Goal: Task Accomplishment & Management: Complete application form

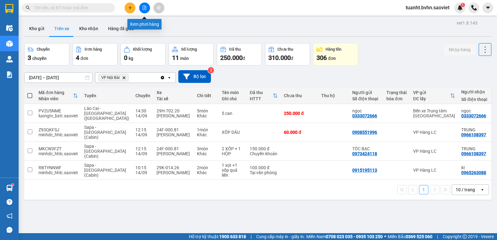
click at [145, 11] on button at bounding box center [144, 7] width 11 height 11
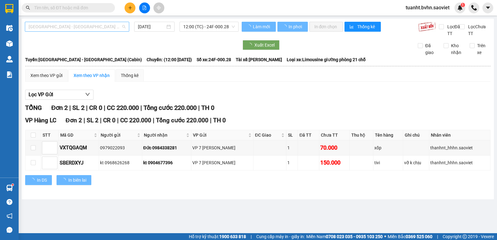
click at [107, 27] on span "[GEOGRAPHIC_DATA] - [GEOGRAPHIC_DATA] (Cabin)" at bounding box center [77, 26] width 97 height 9
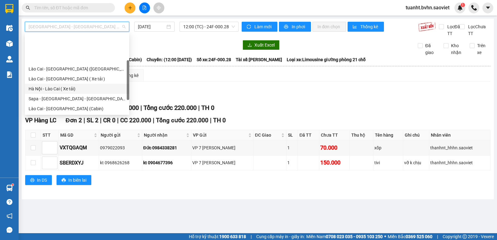
scroll to position [50, 0]
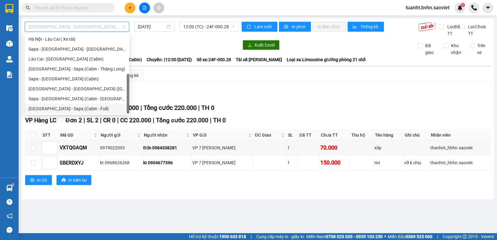
click at [81, 107] on div "[GEOGRAPHIC_DATA] - Sapa (Cabin - Full)" at bounding box center [77, 108] width 97 height 7
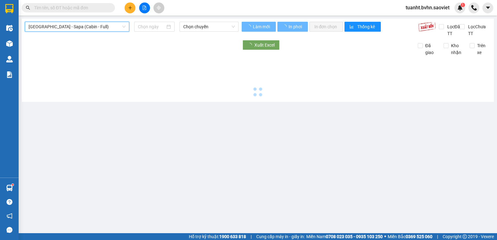
type input "[DATE]"
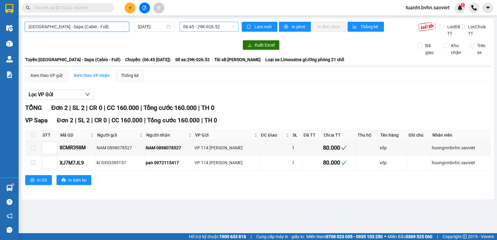
click at [207, 25] on span "06:45 - 29K-026.52" at bounding box center [208, 26] width 51 height 9
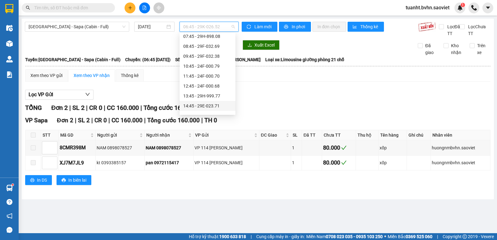
scroll to position [31, 0]
click at [216, 109] on div "15:45 - 29H-961.13" at bounding box center [207, 107] width 48 height 7
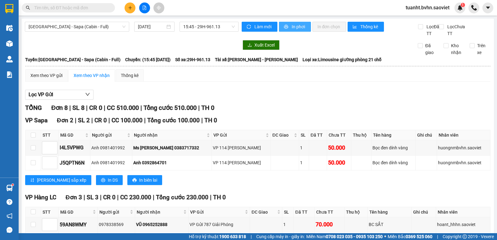
click at [295, 29] on span "In phơi" at bounding box center [299, 26] width 14 height 7
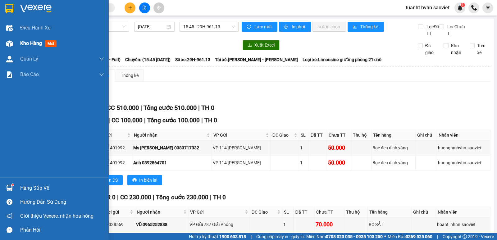
click at [8, 47] on img at bounding box center [9, 43] width 7 height 7
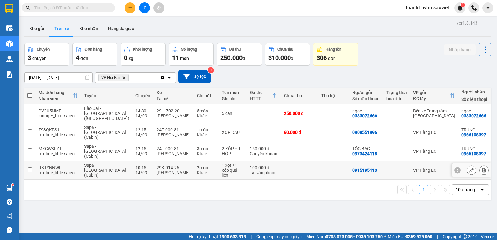
click at [31, 167] on input "checkbox" at bounding box center [30, 169] width 5 height 5
checkbox input "true"
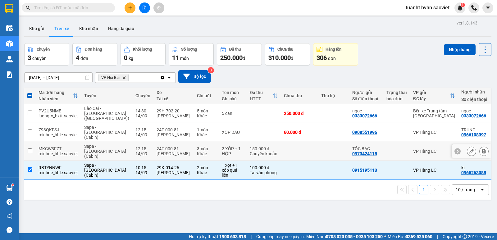
click at [29, 149] on input "checkbox" at bounding box center [30, 151] width 5 height 5
checkbox input "true"
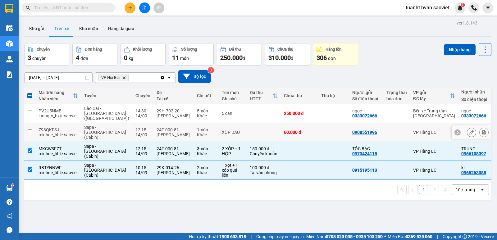
click at [29, 130] on input "checkbox" at bounding box center [30, 132] width 5 height 5
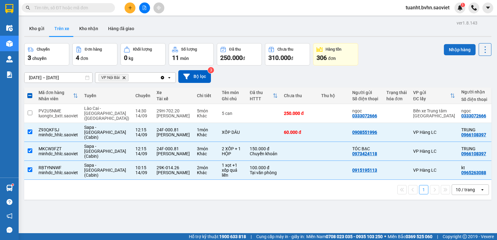
click at [457, 49] on button "Nhập hàng" at bounding box center [460, 49] width 32 height 11
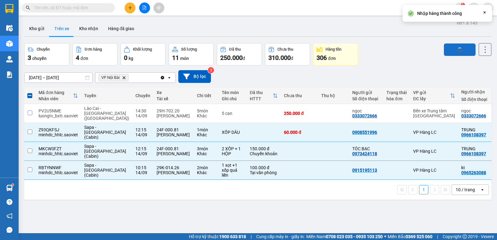
checkbox input "false"
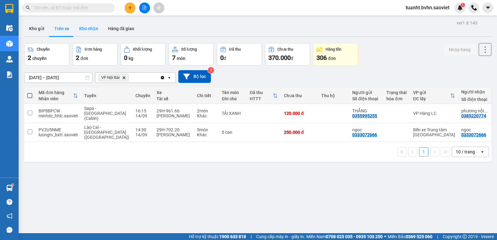
click at [88, 30] on button "Kho nhận" at bounding box center [88, 28] width 29 height 15
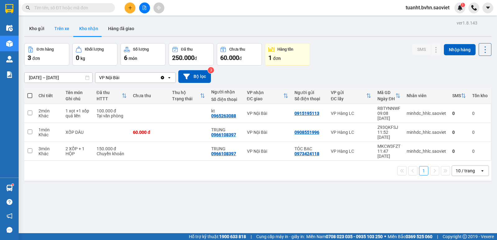
click at [56, 27] on button "Trên xe" at bounding box center [61, 28] width 25 height 15
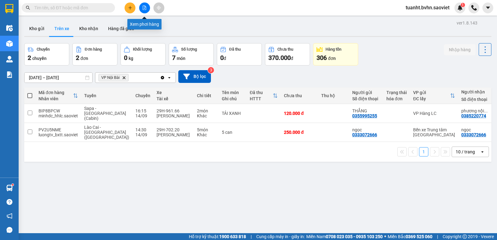
click at [142, 9] on icon "file-add" at bounding box center [144, 8] width 4 height 4
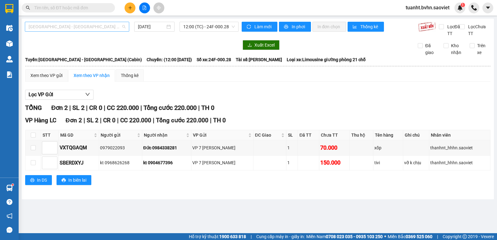
click at [74, 28] on span "[GEOGRAPHIC_DATA] - [GEOGRAPHIC_DATA] (Cabin)" at bounding box center [77, 26] width 97 height 9
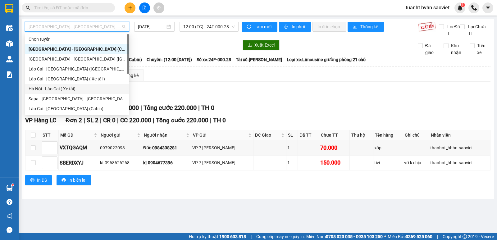
scroll to position [50, 0]
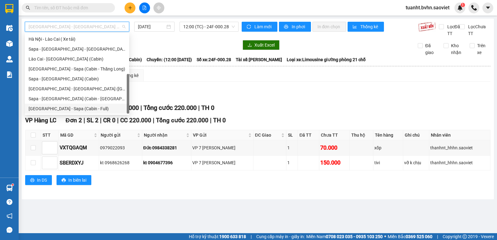
click at [61, 106] on div "[GEOGRAPHIC_DATA] - Sapa (Cabin - Full)" at bounding box center [77, 108] width 97 height 7
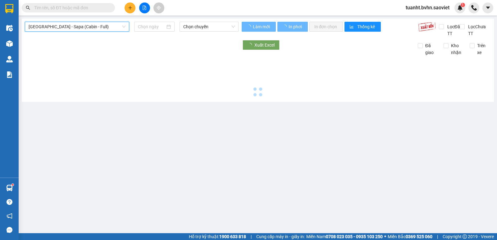
type input "[DATE]"
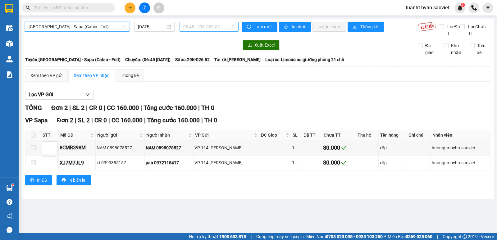
click at [199, 26] on span "06:45 - 29K-026.52" at bounding box center [208, 26] width 51 height 9
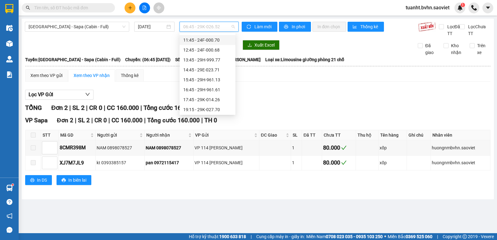
scroll to position [62, 0]
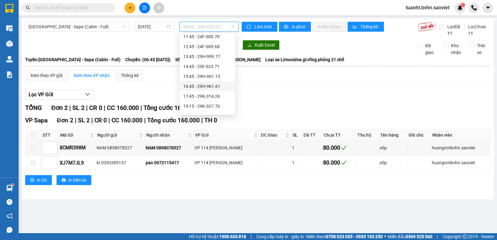
click at [205, 86] on div "16:45 - 29H-961.61" at bounding box center [207, 86] width 48 height 7
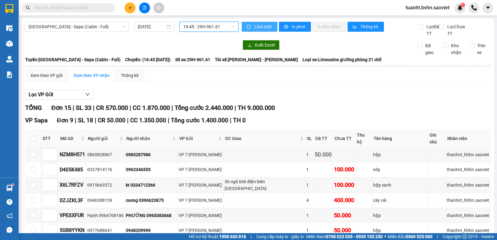
click at [259, 28] on span "Làm mới" at bounding box center [264, 26] width 18 height 7
click at [287, 28] on button "In phơi" at bounding box center [295, 27] width 32 height 10
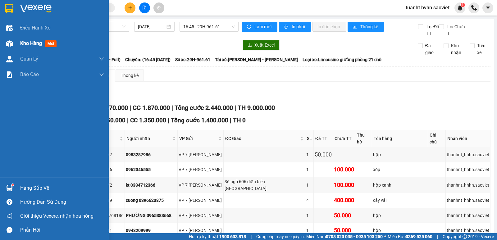
click at [20, 42] on div "Kho hàng mới" at bounding box center [54, 44] width 109 height 16
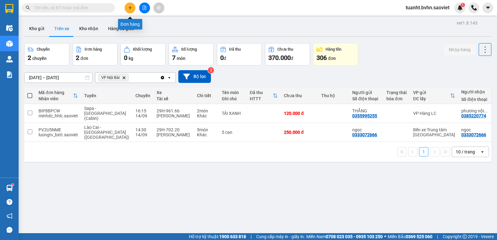
click at [128, 9] on icon "plus" at bounding box center [130, 8] width 4 height 4
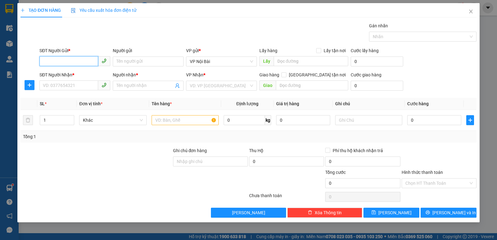
click at [83, 61] on input "SĐT Người Gửi *" at bounding box center [68, 61] width 59 height 10
type input "0915628129"
click at [136, 61] on input "Người gửi" at bounding box center [148, 62] width 71 height 10
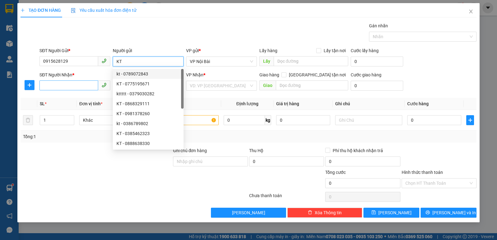
type input "KT"
click at [78, 82] on input "SĐT Người Nhận *" at bounding box center [68, 85] width 59 height 10
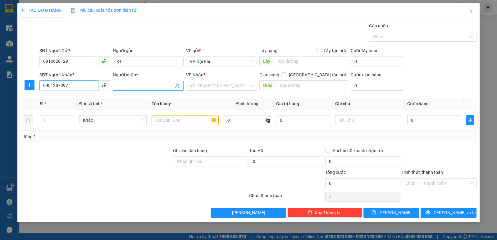
type input "0981287397"
click at [146, 86] on input "Người nhận *" at bounding box center [145, 85] width 57 height 7
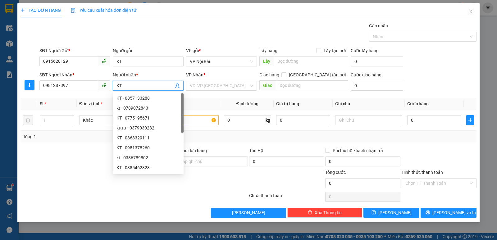
type input "KT"
click at [239, 32] on div "Gán nhãn Nhãn" at bounding box center [258, 33] width 440 height 22
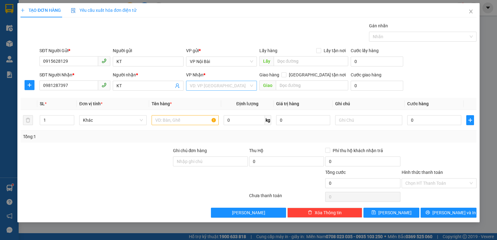
click at [223, 85] on input "search" at bounding box center [219, 85] width 59 height 9
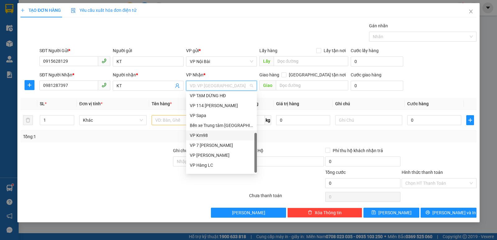
scroll to position [70, 0]
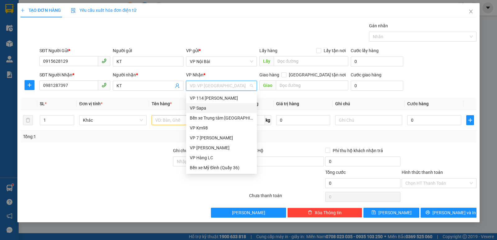
click at [205, 108] on div "VP Sapa" at bounding box center [221, 108] width 63 height 7
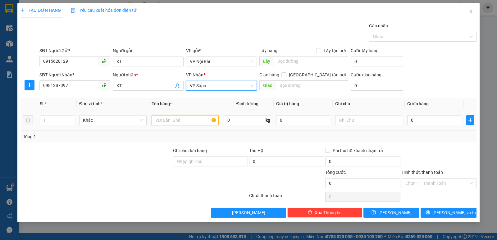
click at [190, 120] on input "text" at bounding box center [185, 120] width 67 height 10
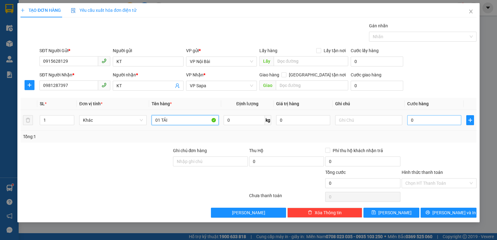
type input "01 TẢI"
click at [441, 121] on input "0" at bounding box center [434, 120] width 54 height 10
type input "7"
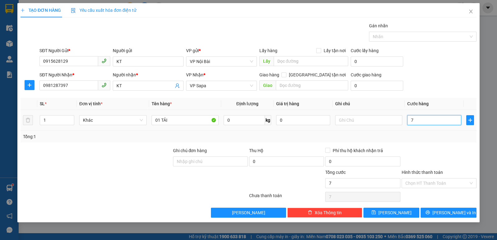
type input "70"
type input "70.000"
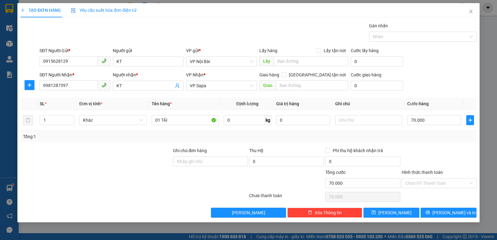
click at [434, 131] on div "Tổng: 1" at bounding box center [249, 137] width 456 height 12
click at [419, 172] on label "Hình thức thanh toán" at bounding box center [422, 172] width 41 height 5
click at [419, 179] on input "Hình thức thanh toán" at bounding box center [437, 183] width 63 height 9
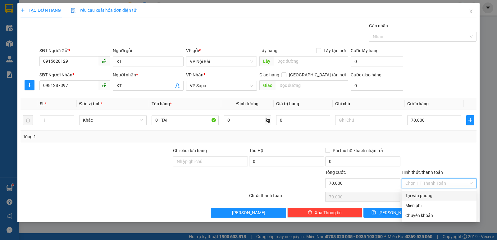
click at [420, 197] on div "Tại văn phòng" at bounding box center [439, 195] width 67 height 7
type input "0"
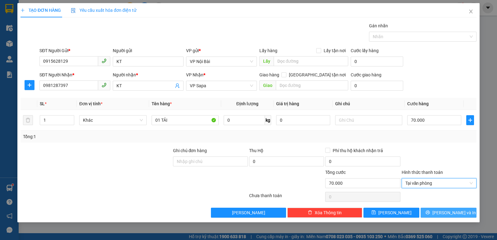
click at [429, 212] on button "[PERSON_NAME] và In" at bounding box center [449, 213] width 56 height 10
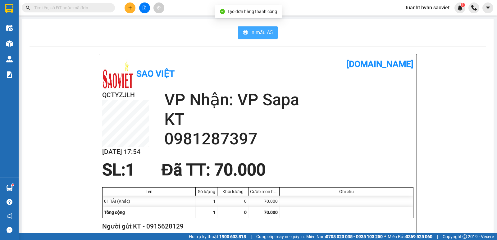
click at [257, 34] on span "In mẫu A5" at bounding box center [261, 33] width 22 height 8
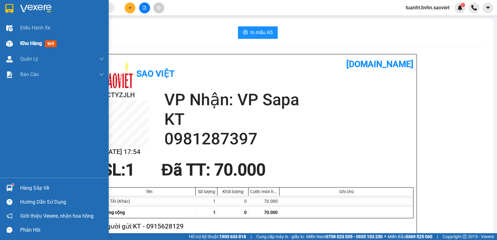
click at [26, 43] on span "Kho hàng" at bounding box center [31, 43] width 22 height 6
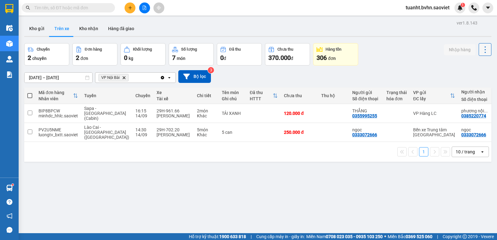
click at [483, 50] on icon at bounding box center [485, 49] width 9 height 9
click at [474, 66] on span "Làm mới" at bounding box center [471, 66] width 17 height 6
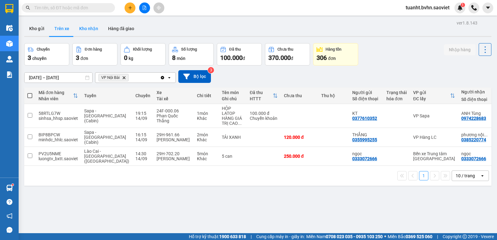
click at [93, 27] on button "Kho nhận" at bounding box center [88, 28] width 29 height 15
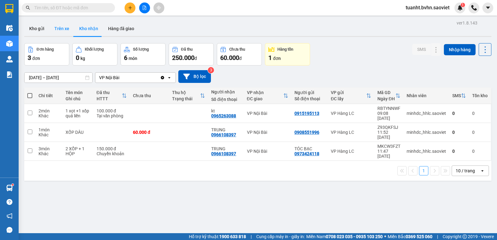
click at [60, 27] on button "Trên xe" at bounding box center [61, 28] width 25 height 15
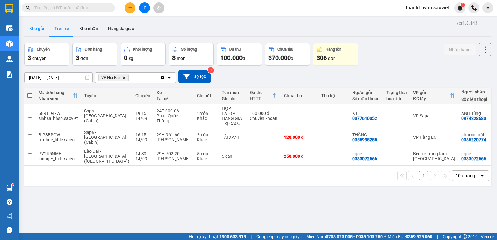
click at [30, 31] on button "Kho gửi" at bounding box center [36, 28] width 25 height 15
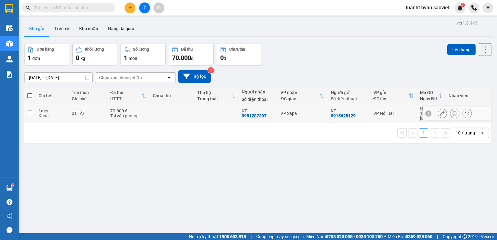
click at [29, 111] on input "checkbox" at bounding box center [30, 113] width 5 height 5
checkbox input "true"
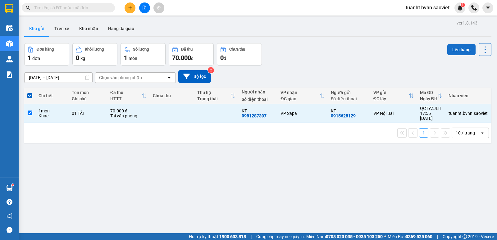
click at [448, 52] on button "Lên hàng" at bounding box center [461, 49] width 28 height 11
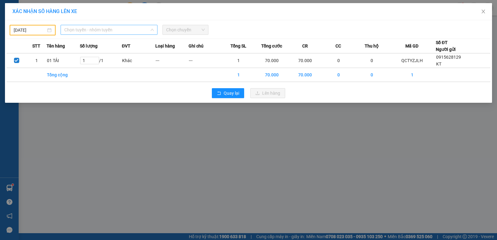
click at [80, 30] on span "Chọn tuyến - nhóm tuyến" at bounding box center [108, 29] width 89 height 9
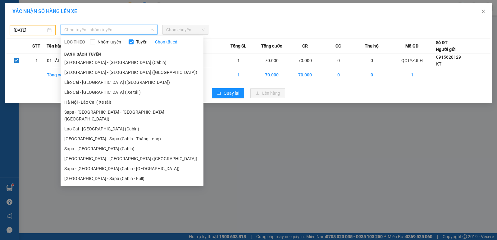
click at [42, 30] on body "Kết quả tìm kiếm ( 0 ) Bộ lọc No Data tuanht.bvhn.saoviet 1 Điều hành xe Kho hà…" at bounding box center [248, 120] width 497 height 240
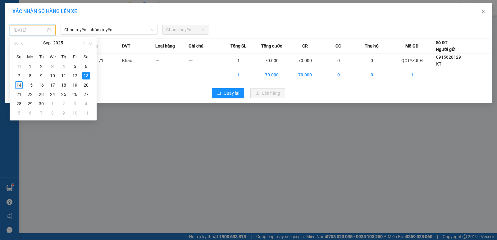
click at [18, 85] on div "14" at bounding box center [18, 84] width 7 height 7
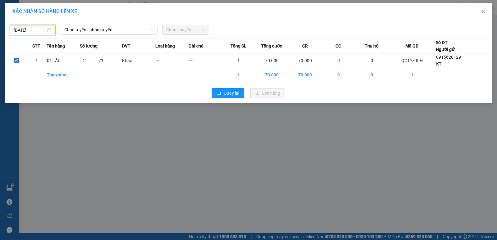
type input "[DATE]"
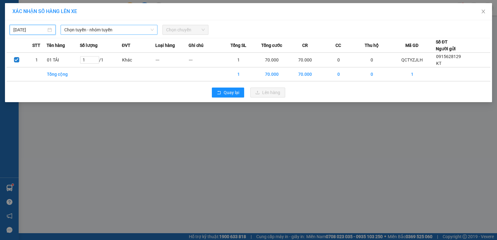
click at [77, 30] on span "Chọn tuyến - nhóm tuyến" at bounding box center [108, 29] width 89 height 9
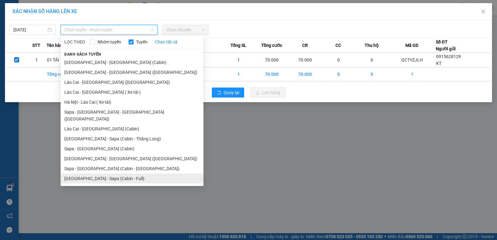
click at [107, 174] on li "[GEOGRAPHIC_DATA] - Sapa (Cabin - Full)" at bounding box center [132, 179] width 143 height 10
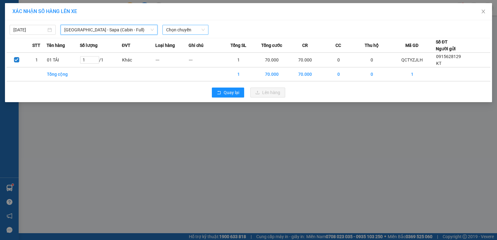
click at [181, 30] on span "Chọn chuyến" at bounding box center [185, 29] width 39 height 9
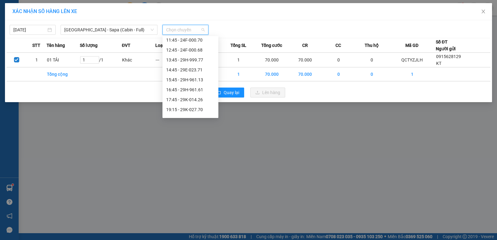
scroll to position [89, 0]
click at [188, 72] on div "17:45 - 29K-014.26" at bounding box center [190, 72] width 48 height 7
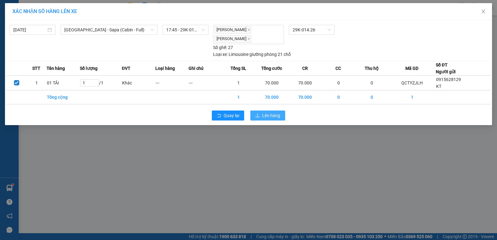
click at [256, 119] on button "Lên hàng" at bounding box center [267, 116] width 35 height 10
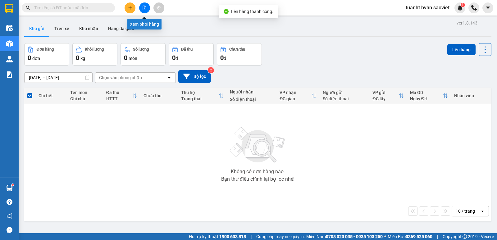
click at [147, 10] on button at bounding box center [144, 7] width 11 height 11
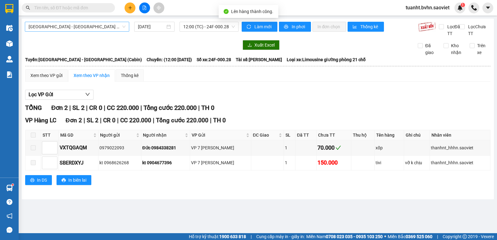
click at [92, 26] on span "[GEOGRAPHIC_DATA] - [GEOGRAPHIC_DATA] (Cabin)" at bounding box center [77, 26] width 97 height 9
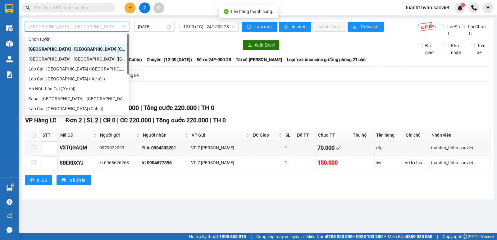
scroll to position [50, 0]
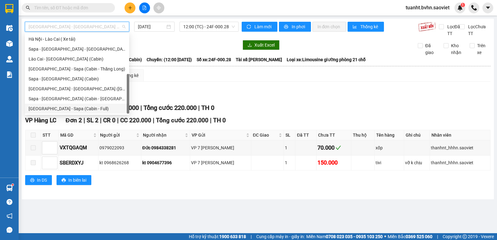
click at [89, 112] on div "[GEOGRAPHIC_DATA] - Sapa (Cabin - Full)" at bounding box center [77, 108] width 97 height 7
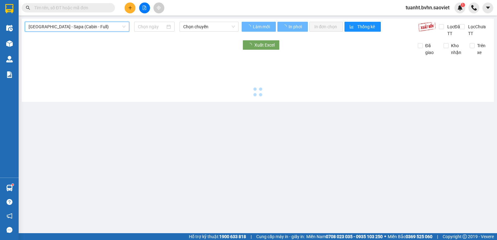
type input "[DATE]"
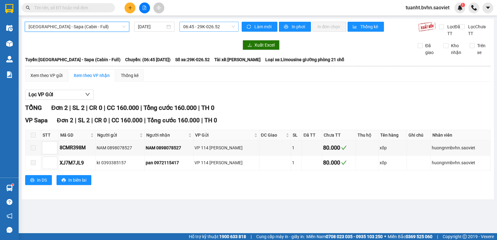
click at [216, 27] on span "06:45 - 29K-026.52" at bounding box center [208, 26] width 51 height 9
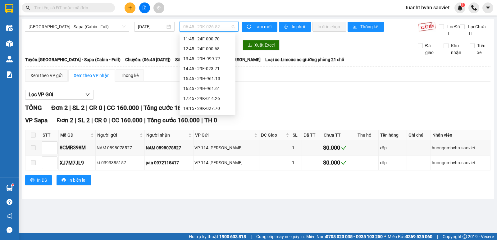
scroll to position [89, 0]
click at [209, 67] on div "17:45 - 29K-014.26" at bounding box center [207, 69] width 48 height 7
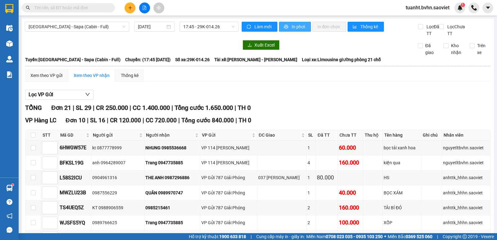
click at [287, 25] on span "printer" at bounding box center [286, 27] width 5 height 5
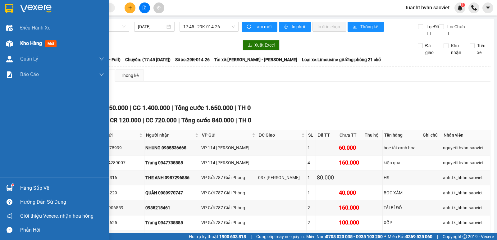
click at [15, 41] on div "Kho hàng mới" at bounding box center [54, 44] width 109 height 16
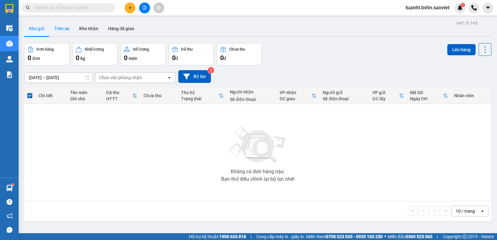
click at [67, 28] on button "Trên xe" at bounding box center [61, 28] width 25 height 15
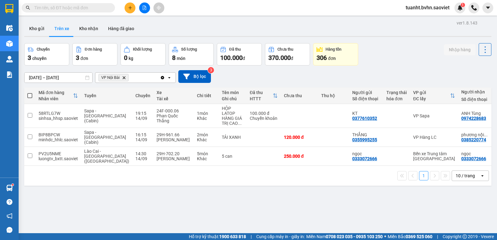
click at [96, 8] on input "text" at bounding box center [70, 7] width 73 height 7
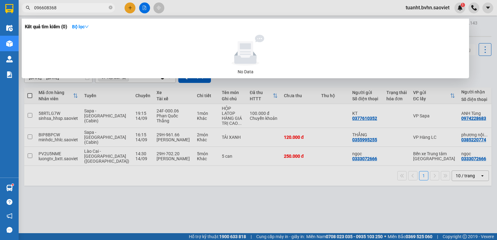
type input "0966083683"
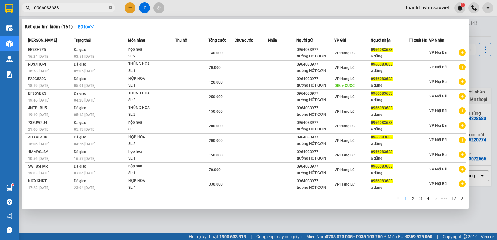
click at [110, 9] on icon "close-circle" at bounding box center [111, 8] width 4 height 4
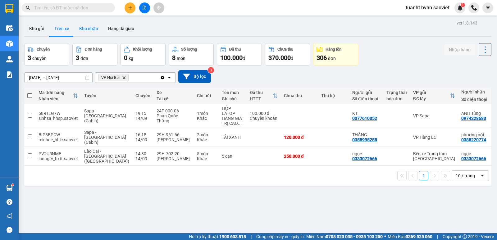
click at [91, 28] on button "Kho nhận" at bounding box center [88, 28] width 29 height 15
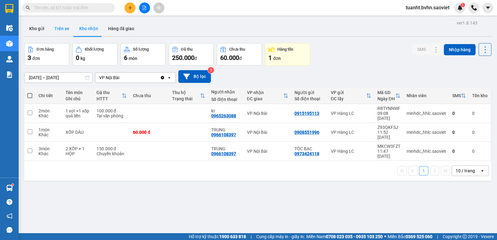
click at [64, 30] on button "Trên xe" at bounding box center [61, 28] width 25 height 15
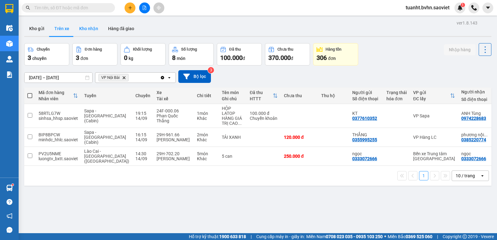
click at [78, 28] on button "Kho nhận" at bounding box center [88, 28] width 29 height 15
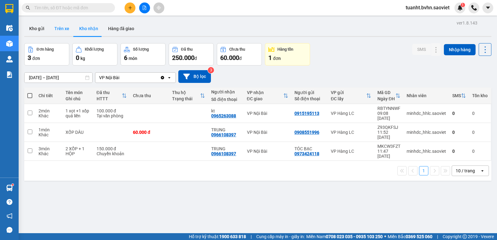
click at [70, 31] on button "Trên xe" at bounding box center [61, 28] width 25 height 15
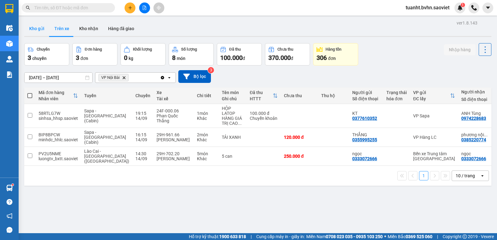
click at [43, 28] on button "Kho gửi" at bounding box center [36, 28] width 25 height 15
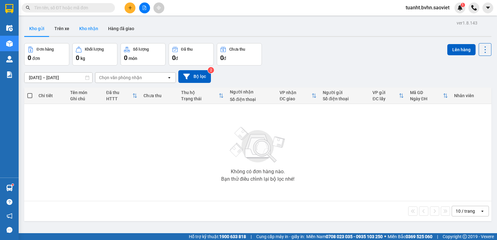
click at [85, 30] on button "Kho nhận" at bounding box center [88, 28] width 29 height 15
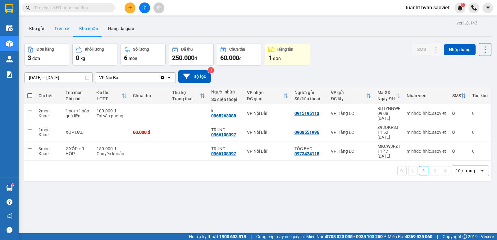
click at [64, 30] on button "Trên xe" at bounding box center [61, 28] width 25 height 15
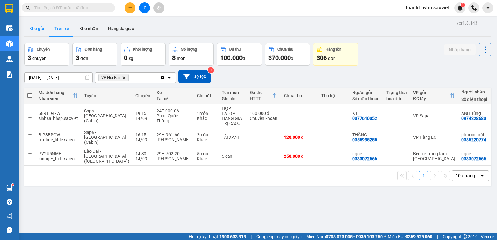
click at [38, 28] on button "Kho gửi" at bounding box center [36, 28] width 25 height 15
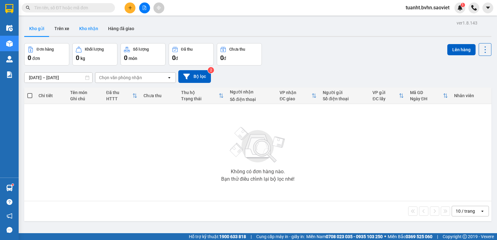
click at [85, 27] on button "Kho nhận" at bounding box center [88, 28] width 29 height 15
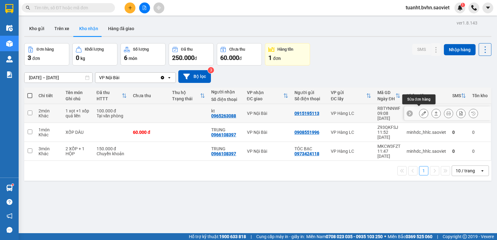
click at [422, 111] on icon at bounding box center [424, 113] width 4 height 4
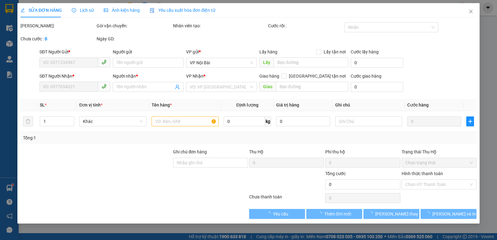
type input "0915195113"
type input "0965263088"
type input "kt"
type input "100.000"
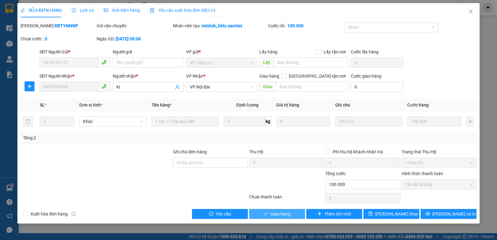
click at [277, 213] on span "Giao hàng" at bounding box center [281, 214] width 20 height 7
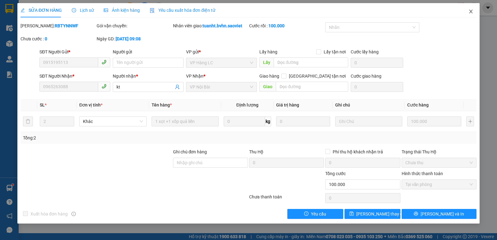
click at [470, 13] on icon "close" at bounding box center [470, 12] width 3 height 4
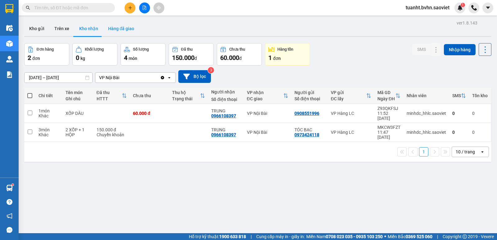
click at [111, 26] on button "Hàng đã giao" at bounding box center [121, 28] width 36 height 15
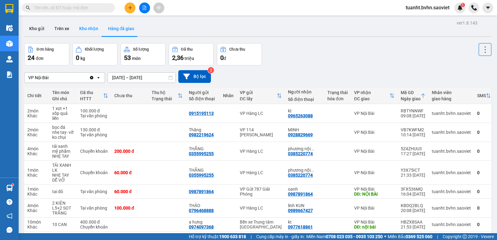
click at [94, 26] on button "Kho nhận" at bounding box center [88, 28] width 29 height 15
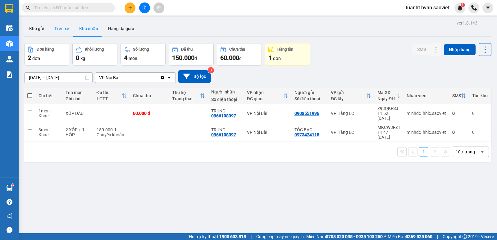
click at [61, 28] on button "Trên xe" at bounding box center [61, 28] width 25 height 15
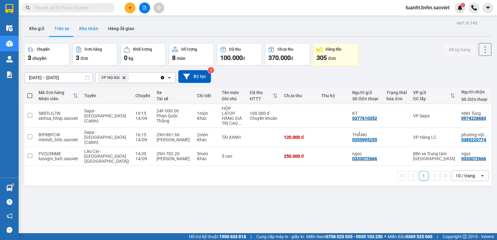
click at [88, 29] on button "Kho nhận" at bounding box center [88, 28] width 29 height 15
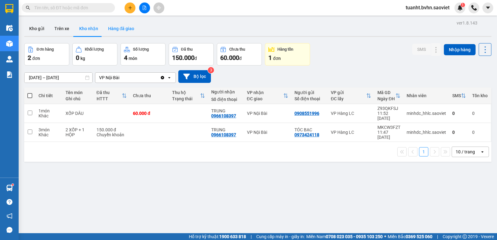
click at [121, 27] on button "Hàng đã giao" at bounding box center [121, 28] width 36 height 15
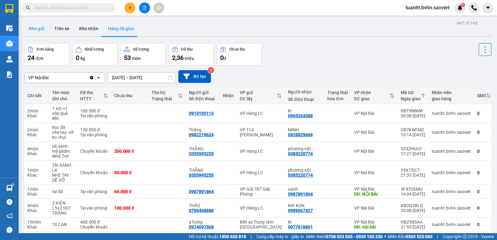
click at [39, 30] on button "Kho gửi" at bounding box center [36, 28] width 25 height 15
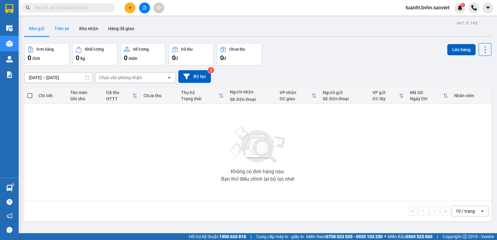
click at [64, 31] on button "Trên xe" at bounding box center [61, 28] width 25 height 15
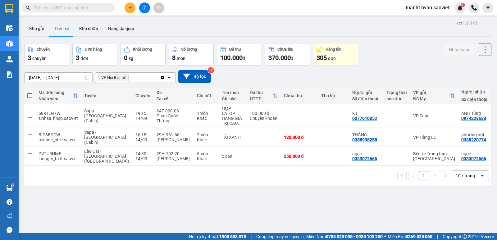
click at [78, 8] on input "text" at bounding box center [70, 7] width 73 height 7
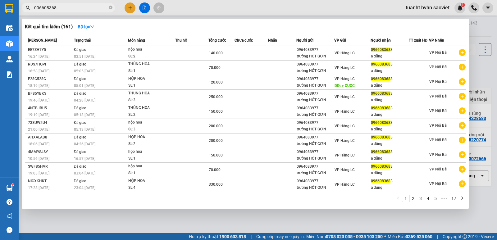
type input "0966083683"
click at [112, 8] on icon "close-circle" at bounding box center [111, 8] width 4 height 4
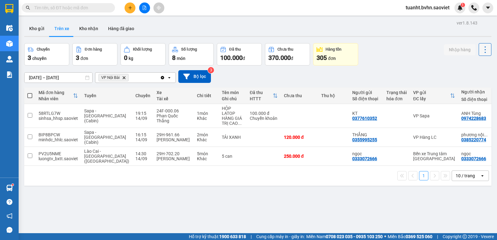
click at [484, 51] on icon at bounding box center [485, 49] width 9 height 9
click at [472, 67] on span "Làm mới" at bounding box center [471, 66] width 17 height 6
click at [91, 8] on input "text" at bounding box center [70, 7] width 73 height 7
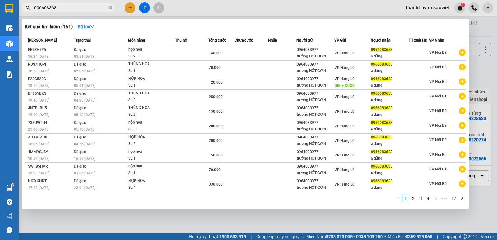
type input "0966083683"
click at [111, 8] on icon "close-circle" at bounding box center [111, 8] width 4 height 4
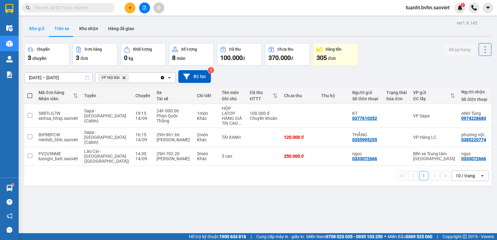
click at [40, 27] on button "Kho gửi" at bounding box center [36, 28] width 25 height 15
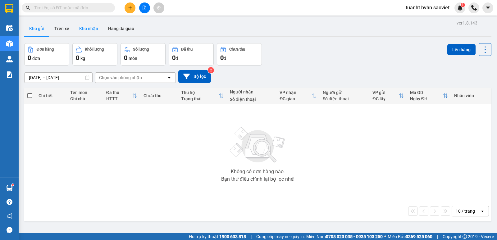
click at [90, 27] on button "Kho nhận" at bounding box center [88, 28] width 29 height 15
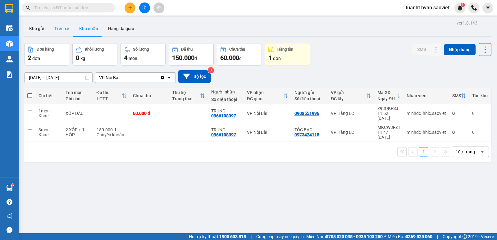
click at [65, 26] on button "Trên xe" at bounding box center [61, 28] width 25 height 15
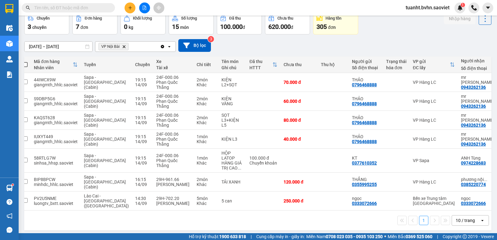
scroll to position [0, 7]
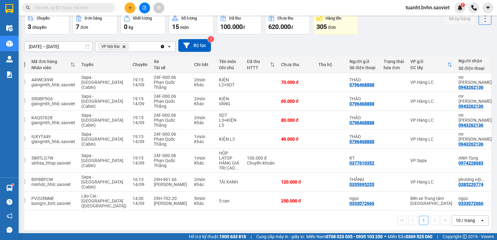
click at [83, 5] on input "text" at bounding box center [70, 7] width 73 height 7
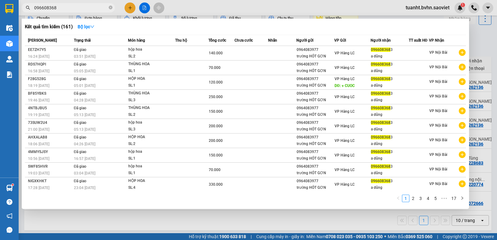
type input "0966083683"
click at [112, 9] on icon "close-circle" at bounding box center [111, 8] width 4 height 4
type input "0966083683"
click at [110, 8] on icon "close-circle" at bounding box center [111, 8] width 4 height 4
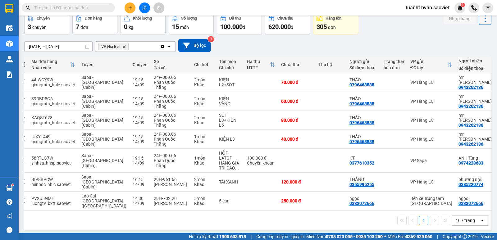
click at [481, 21] on icon at bounding box center [485, 18] width 9 height 9
click at [466, 35] on span "Làm mới" at bounding box center [471, 35] width 17 height 6
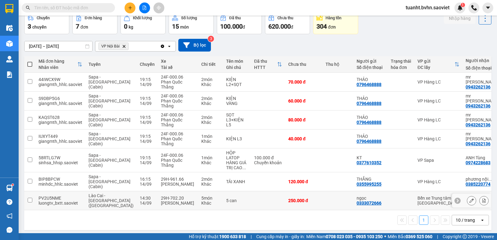
click at [31, 198] on input "checkbox" at bounding box center [30, 200] width 5 height 5
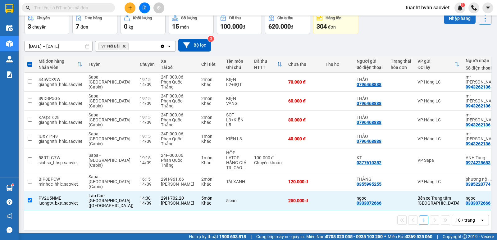
click at [452, 21] on button "Nhập hàng" at bounding box center [460, 18] width 32 height 11
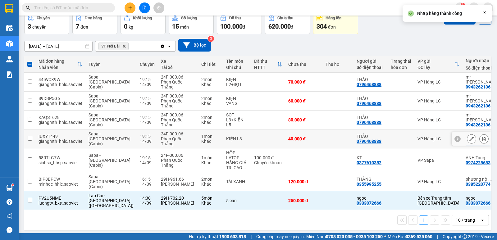
checkbox input "false"
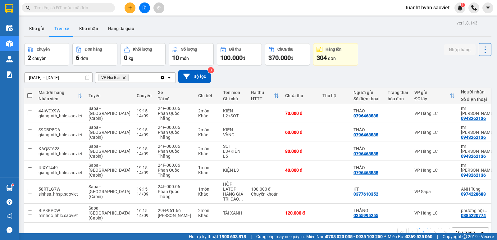
click at [94, 7] on input "text" at bounding box center [70, 7] width 73 height 7
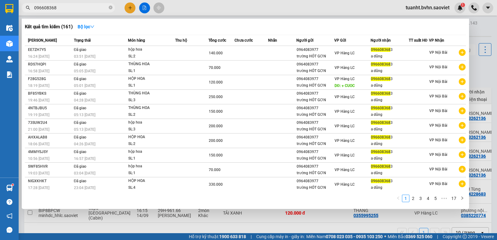
type input "0966083683"
click at [111, 8] on icon "close-circle" at bounding box center [111, 8] width 4 height 4
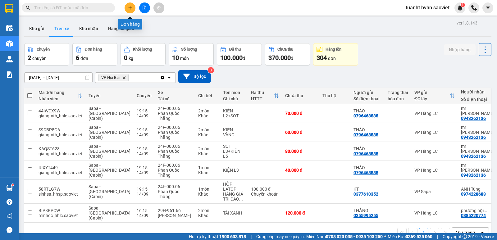
click at [130, 10] on icon "plus" at bounding box center [130, 8] width 4 height 4
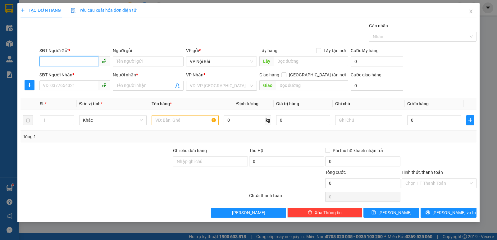
click at [83, 61] on input "SĐT Người Gửi *" at bounding box center [68, 61] width 59 height 10
type input "0974445331"
click at [121, 61] on input "Người gửi" at bounding box center [148, 62] width 71 height 10
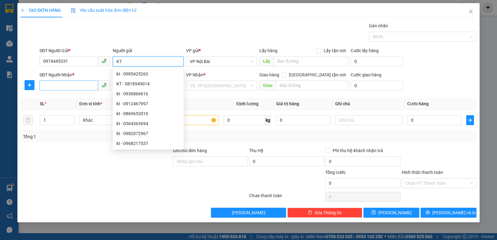
type input "KT"
click at [71, 85] on input "SĐT Người Nhận *" at bounding box center [68, 85] width 59 height 10
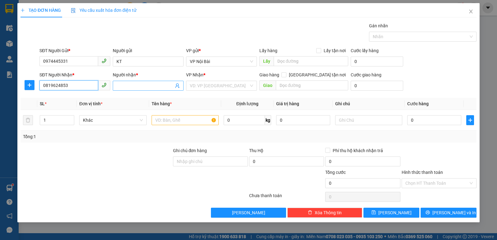
type input "0819624853"
click at [135, 85] on input "Người nhận *" at bounding box center [145, 85] width 57 height 7
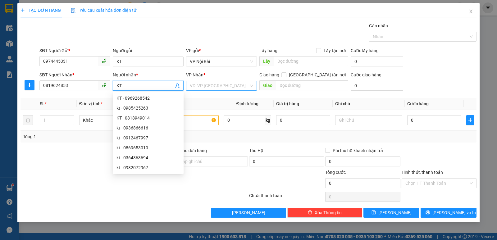
type input "KT"
click at [220, 87] on input "search" at bounding box center [219, 85] width 59 height 9
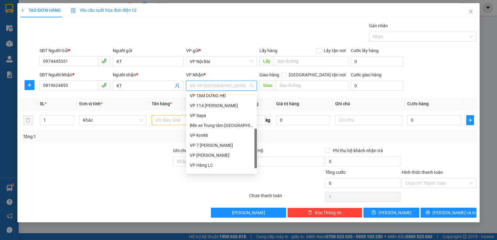
scroll to position [70, 0]
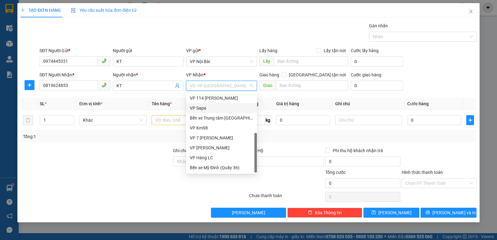
click at [211, 110] on div "VP Sapa" at bounding box center [221, 108] width 63 height 7
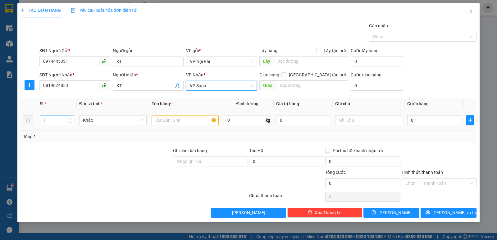
type input "2"
click at [71, 118] on icon "up" at bounding box center [71, 119] width 2 height 2
click at [178, 119] on input "text" at bounding box center [185, 120] width 67 height 10
type input "1 TÚI XÁCH+ 1 THÙNG CATTONG"
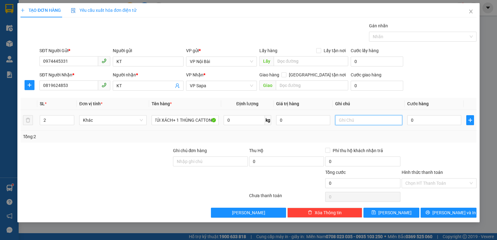
click at [343, 119] on input "text" at bounding box center [368, 120] width 67 height 10
type input "hàng dễ vỡ nhẹ tay"
click at [420, 120] on input "0" at bounding box center [434, 120] width 54 height 10
type input "1"
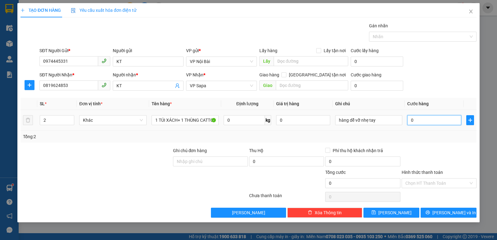
type input "1"
type input "13"
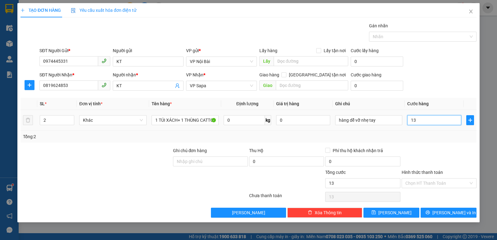
type input "130"
type input "1.300"
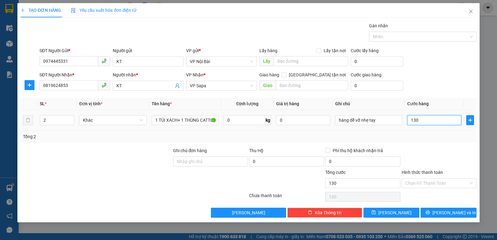
type input "1.300"
type input "13.000"
type input "130.000"
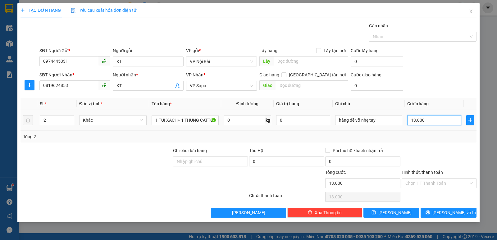
type input "130.000"
click at [439, 149] on div at bounding box center [439, 158] width 76 height 22
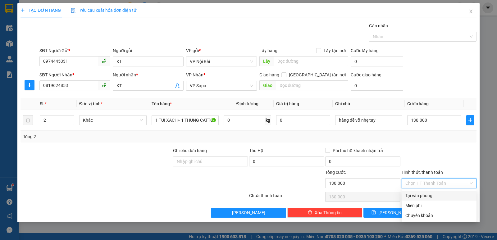
click at [436, 181] on input "Hình thức thanh toán" at bounding box center [437, 183] width 63 height 9
click at [432, 194] on div "Tại văn phòng" at bounding box center [439, 195] width 67 height 7
type input "0"
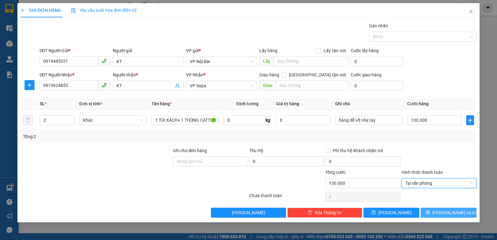
click at [434, 215] on button "[PERSON_NAME] và In" at bounding box center [449, 213] width 56 height 10
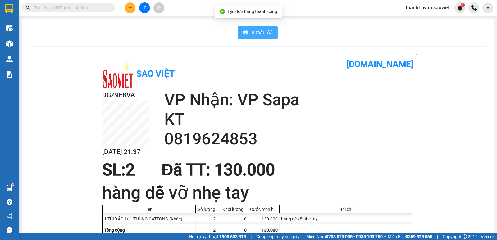
click at [258, 36] on span "In mẫu A5" at bounding box center [261, 33] width 22 height 8
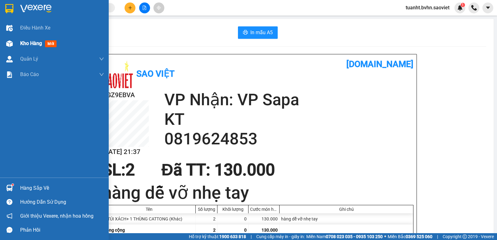
click at [16, 43] on div "Kho hàng mới" at bounding box center [54, 44] width 109 height 16
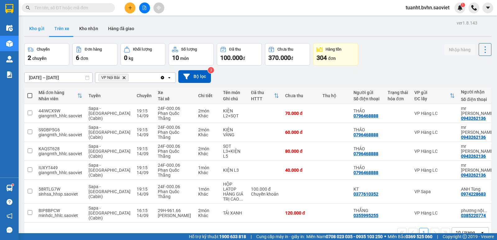
click at [39, 28] on button "Kho gửi" at bounding box center [36, 28] width 25 height 15
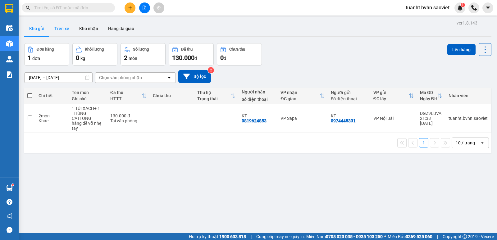
click at [65, 31] on button "Trên xe" at bounding box center [61, 28] width 25 height 15
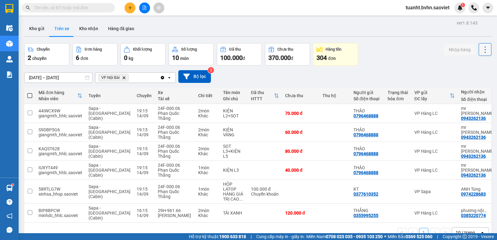
click at [481, 54] on icon at bounding box center [485, 49] width 9 height 9
click at [471, 66] on span "Làm mới" at bounding box center [471, 66] width 17 height 6
click at [94, 7] on input "text" at bounding box center [70, 7] width 73 height 7
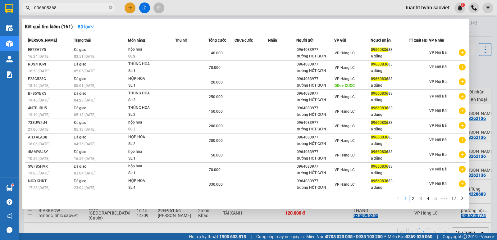
type input "0966083683"
click at [109, 8] on icon "close-circle" at bounding box center [111, 8] width 4 height 4
